Goal: Transaction & Acquisition: Purchase product/service

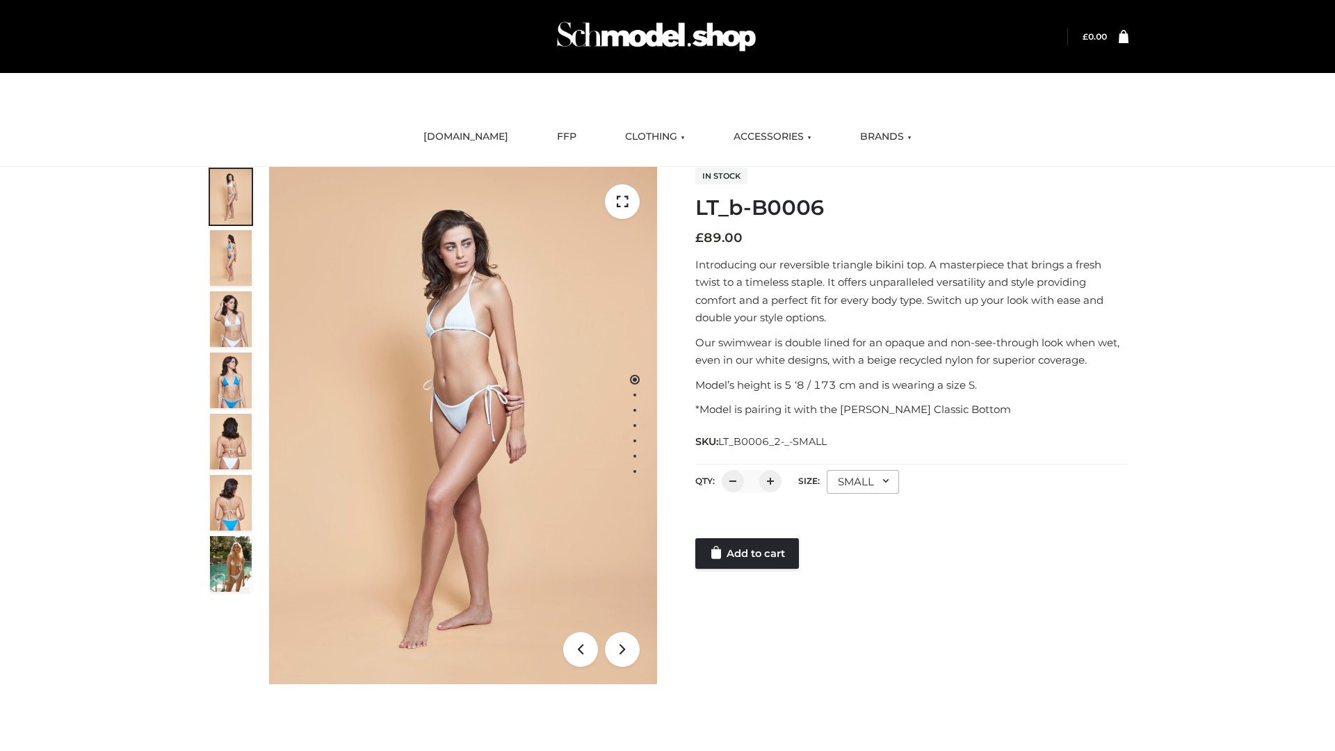
click at [748, 554] on link "Add to cart" at bounding box center [747, 553] width 104 height 31
